Goal: Complete application form: Complete application form

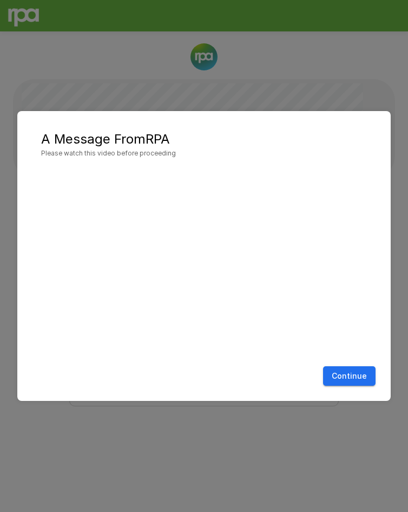
click at [346, 372] on button "Continue" at bounding box center [349, 376] width 53 height 20
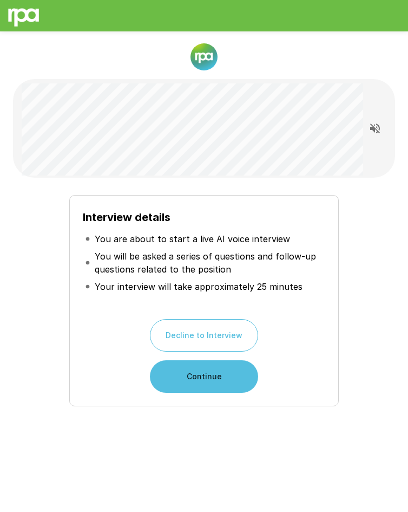
click at [233, 374] on button "Continue" at bounding box center [204, 376] width 108 height 32
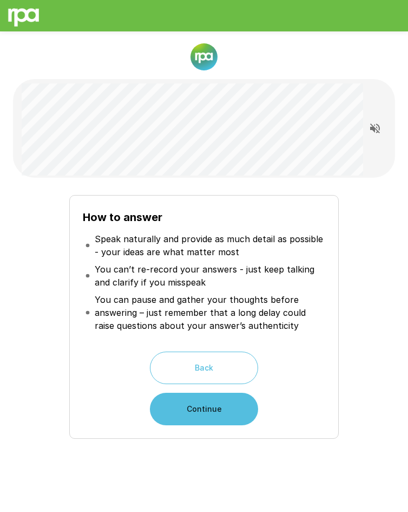
click at [225, 399] on button "Continue" at bounding box center [204, 409] width 108 height 32
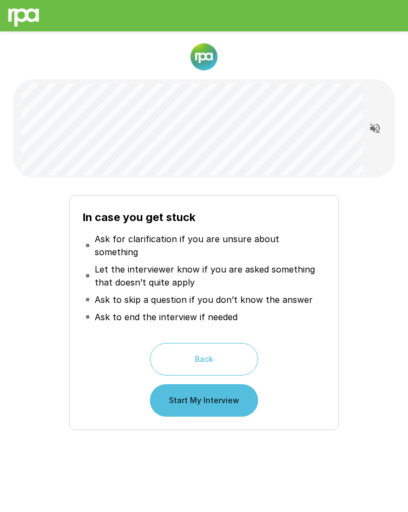
click at [225, 393] on button "Start My Interview" at bounding box center [204, 400] width 108 height 32
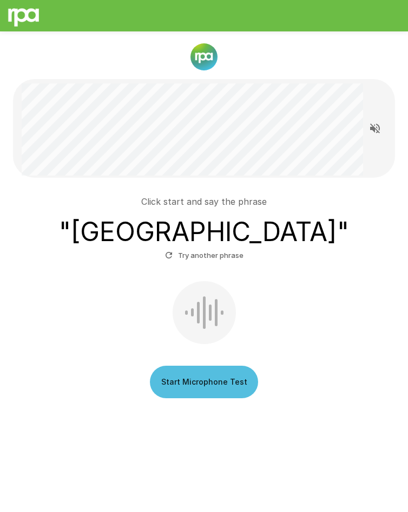
click at [200, 377] on button "Start Microphone Test" at bounding box center [204, 382] width 108 height 32
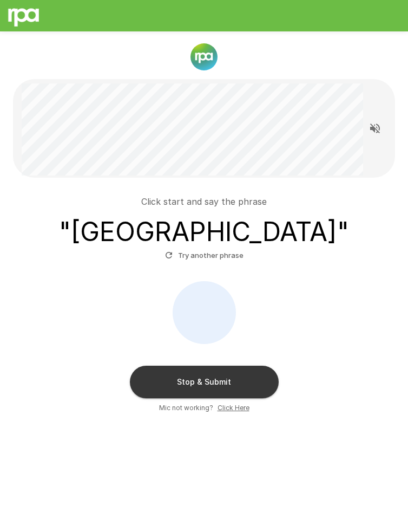
click at [224, 386] on button "Stop & Submit" at bounding box center [204, 382] width 149 height 32
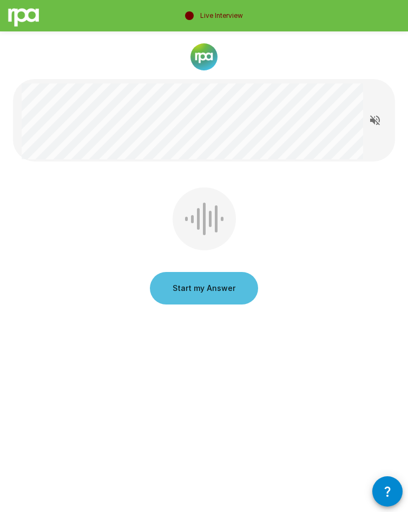
click at [242, 285] on button "Start my Answer" at bounding box center [204, 288] width 108 height 32
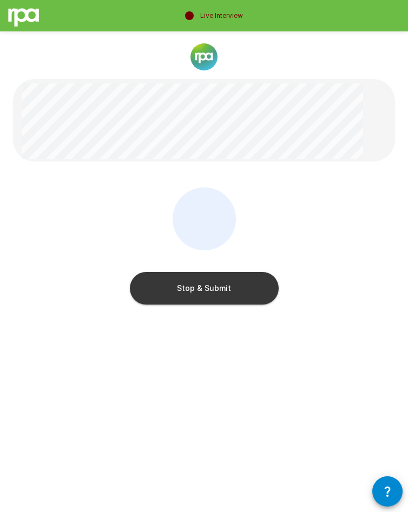
click at [246, 281] on button "Stop & Submit" at bounding box center [204, 288] width 149 height 32
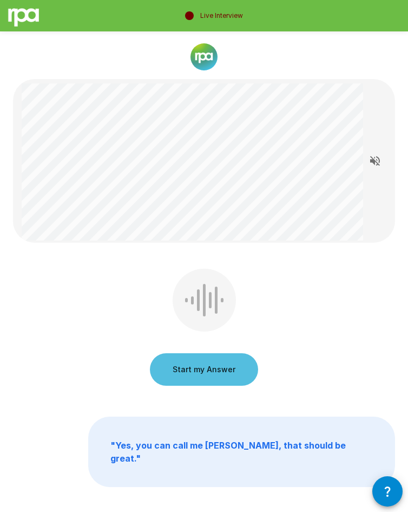
click at [224, 363] on button "Start my Answer" at bounding box center [204, 369] width 108 height 32
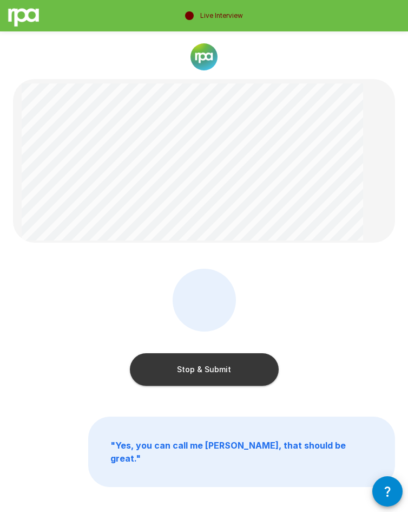
click at [223, 373] on button "Stop & Submit" at bounding box center [204, 369] width 149 height 32
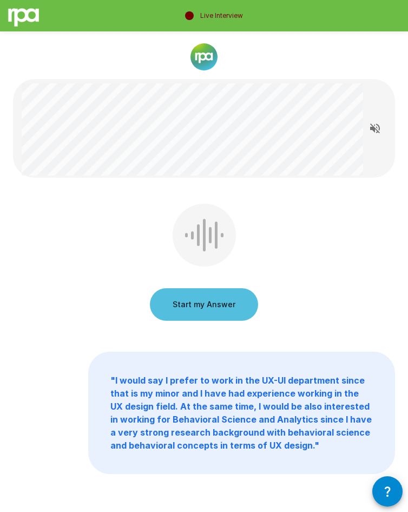
click at [221, 299] on button "Start my Answer" at bounding box center [204, 304] width 108 height 32
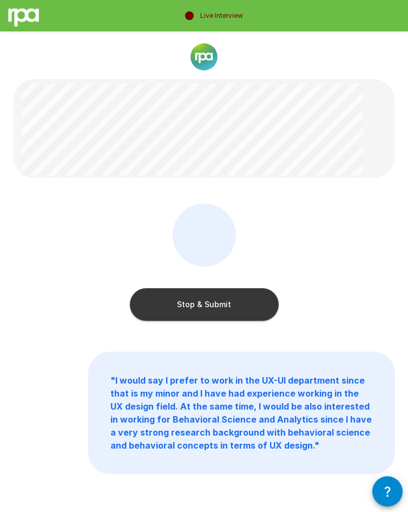
click at [231, 315] on button "Stop & Submit" at bounding box center [204, 304] width 149 height 32
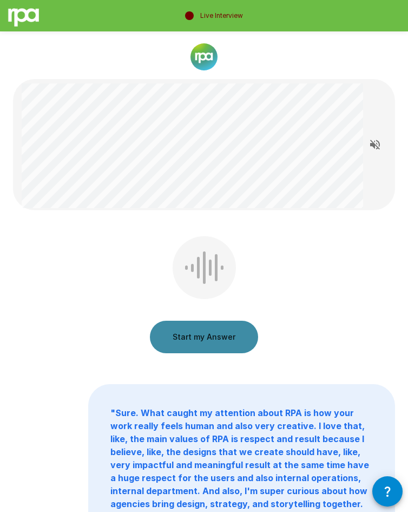
click at [227, 342] on button "Start my Answer" at bounding box center [204, 337] width 108 height 32
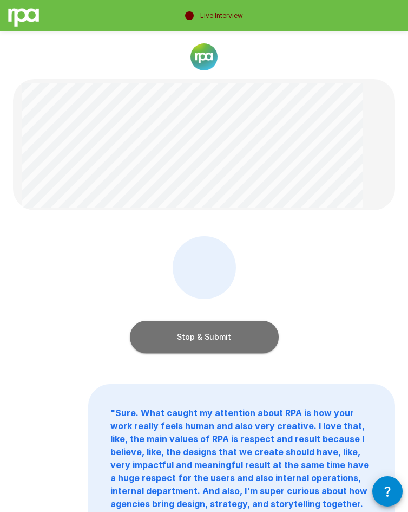
click at [228, 333] on button "Stop & Submit" at bounding box center [204, 337] width 149 height 32
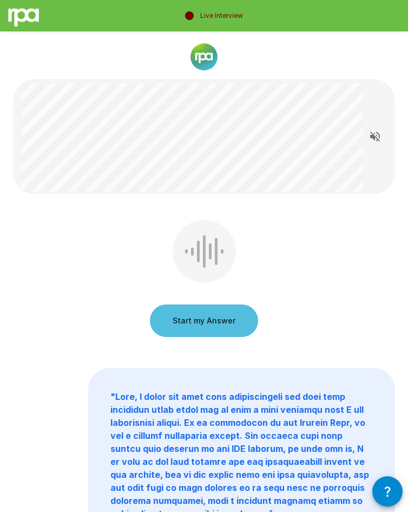
click at [227, 318] on button "Start my Answer" at bounding box center [204, 320] width 108 height 32
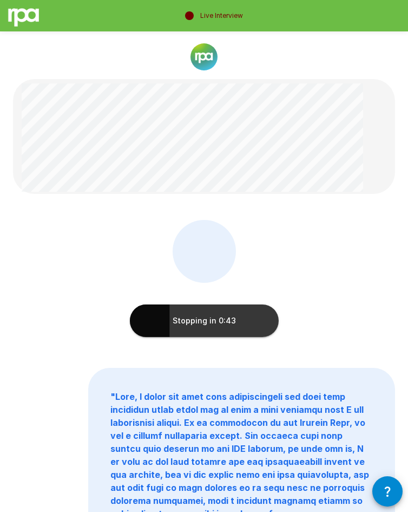
click at [238, 316] on button "Stopping in 0:43" at bounding box center [204, 320] width 149 height 32
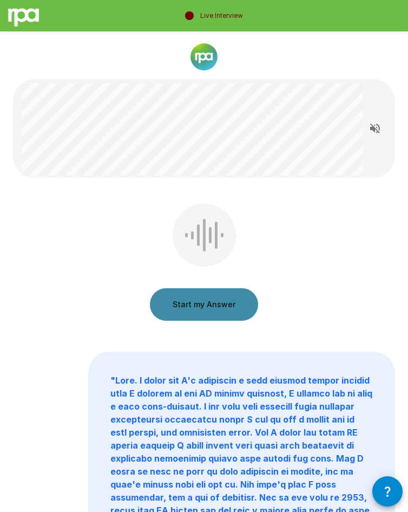
click at [233, 295] on button "Start my Answer" at bounding box center [204, 304] width 108 height 32
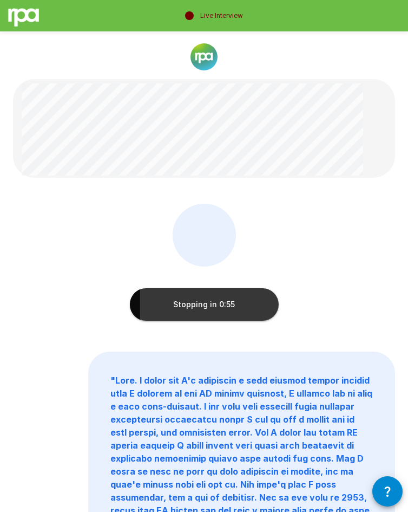
click at [228, 304] on button "Stopping in 0:55" at bounding box center [204, 304] width 149 height 32
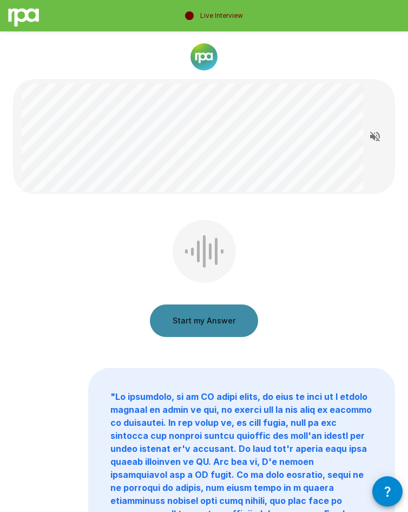
click at [219, 331] on button "Start my Answer" at bounding box center [204, 320] width 108 height 32
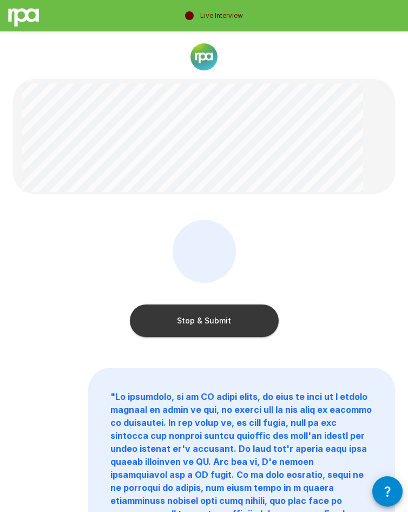
click at [254, 324] on button "Stop & Submit" at bounding box center [204, 320] width 149 height 32
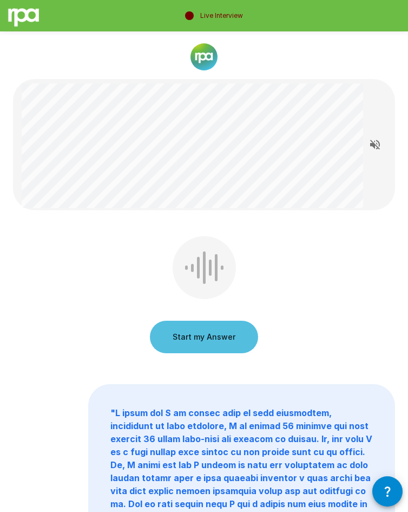
click at [249, 340] on button "Start my Answer" at bounding box center [204, 337] width 108 height 32
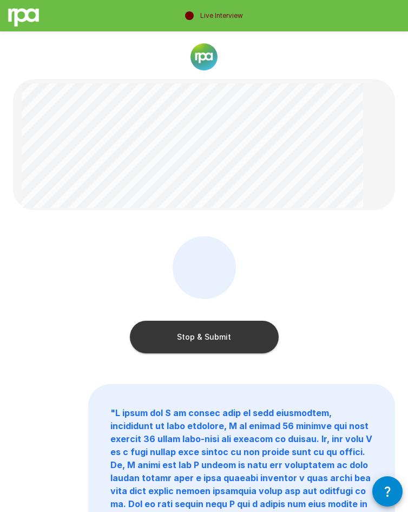
click at [236, 335] on button "Stop & Submit" at bounding box center [204, 337] width 149 height 32
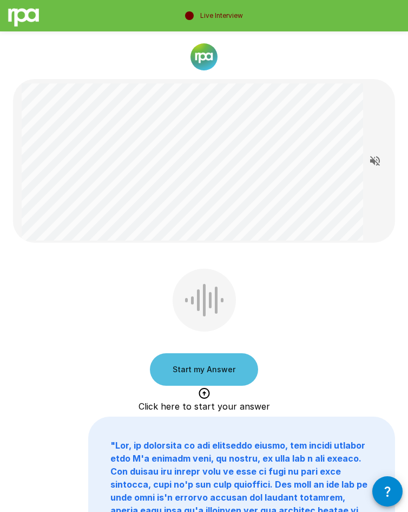
click at [214, 363] on button "Start my Answer" at bounding box center [204, 369] width 108 height 32
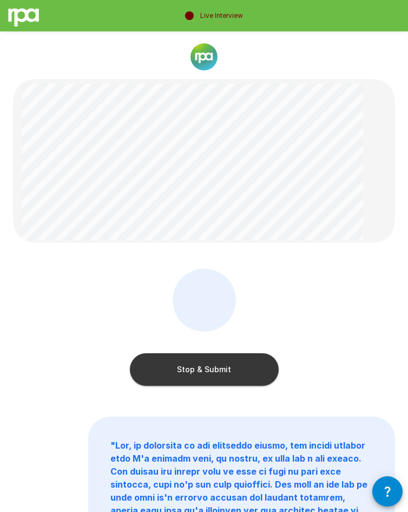
click at [234, 354] on button "Stop & Submit" at bounding box center [204, 369] width 149 height 32
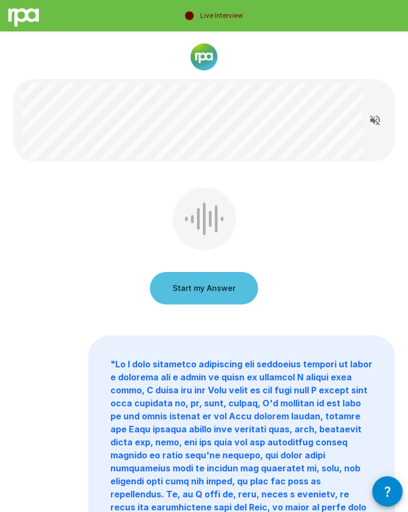
click at [222, 282] on button "Start my Answer" at bounding box center [204, 288] width 108 height 32
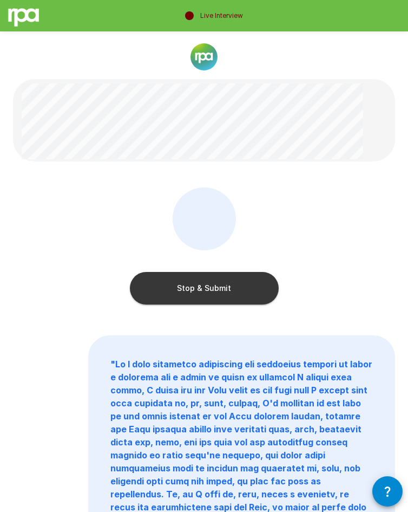
click at [219, 280] on button "Stop & Submit" at bounding box center [204, 288] width 149 height 32
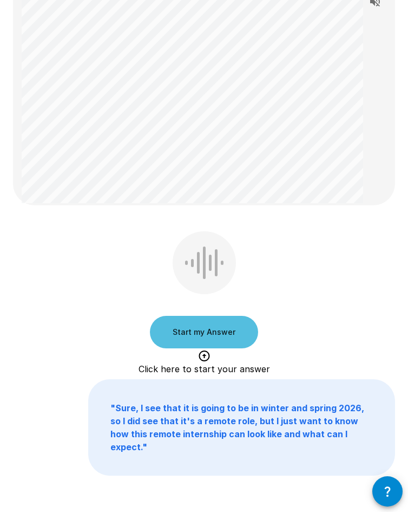
scroll to position [318, 0]
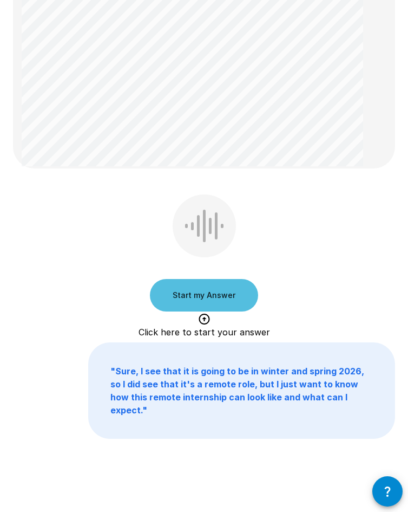
click at [205, 301] on button "Start my Answer" at bounding box center [204, 295] width 108 height 32
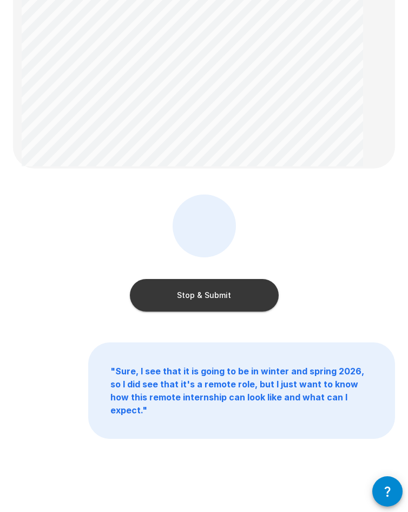
click at [222, 307] on button "Stop & Submit" at bounding box center [204, 295] width 149 height 32
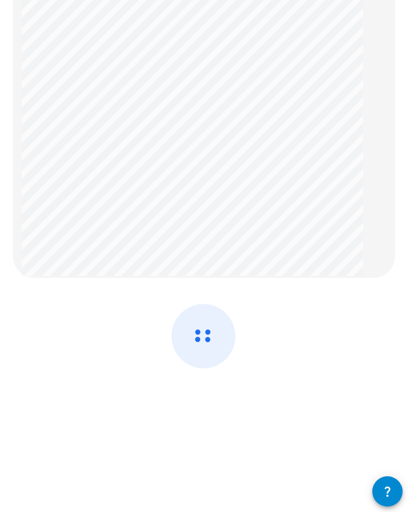
scroll to position [0, 0]
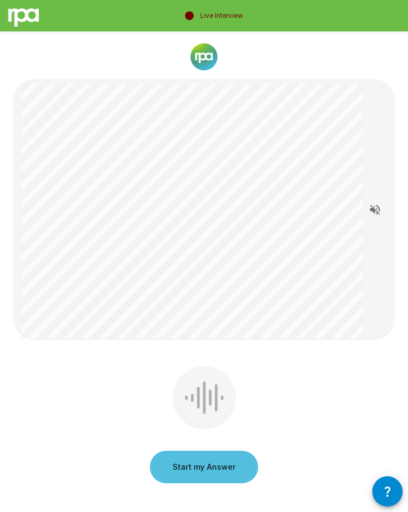
click at [213, 399] on div "Start my Answer" at bounding box center [204, 426] width 108 height 121
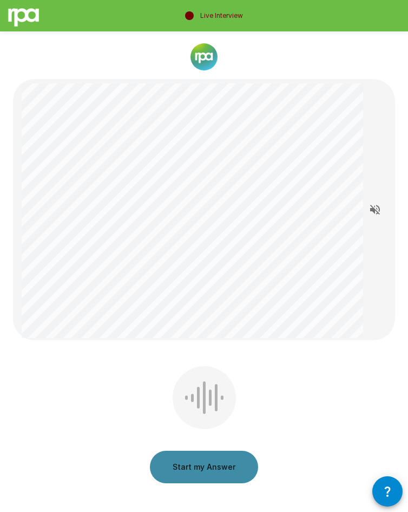
click at [214, 399] on button "Start my Answer" at bounding box center [204, 467] width 108 height 32
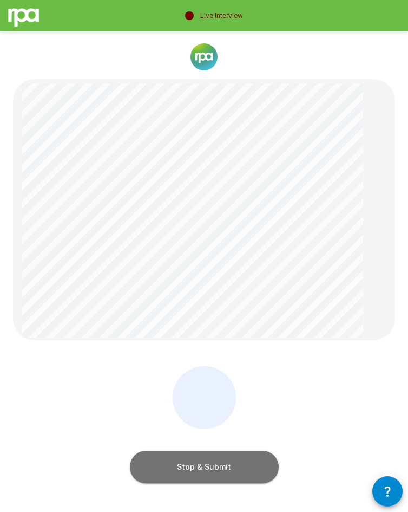
click at [228, 399] on button "Stop & Submit" at bounding box center [204, 467] width 149 height 32
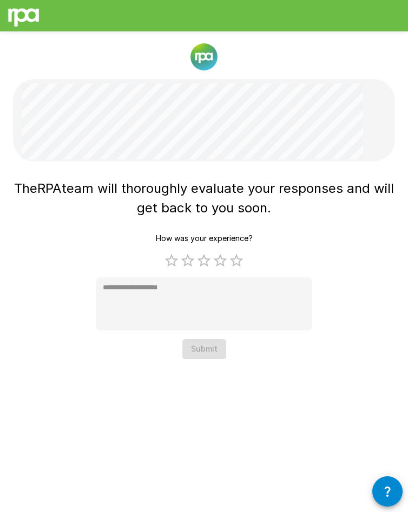
type textarea "*"
